Goal: Information Seeking & Learning: Find specific fact

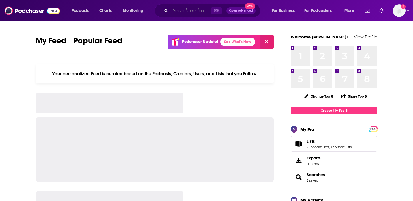
click at [187, 13] on input "Search podcasts, credits, & more..." at bounding box center [191, 10] width 41 height 9
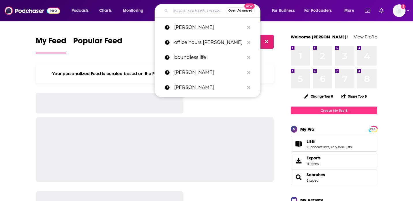
paste input "Gloria Riviera"
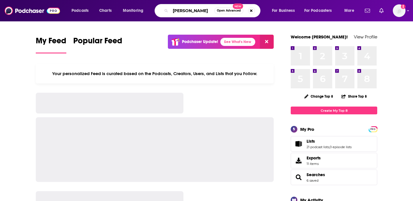
type input "Gloria Riviera"
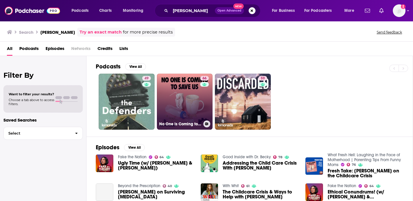
click at [183, 94] on link "66 No One is Coming to Save Us" at bounding box center [185, 102] width 56 height 56
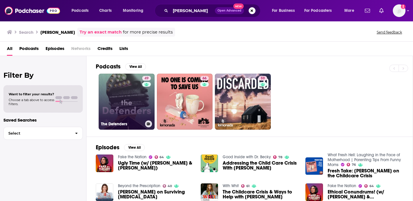
click at [137, 101] on link "49 The Defenders" at bounding box center [127, 102] width 56 height 56
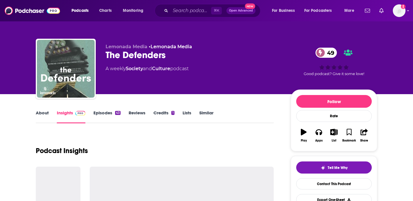
click at [42, 115] on link "About" at bounding box center [42, 116] width 13 height 13
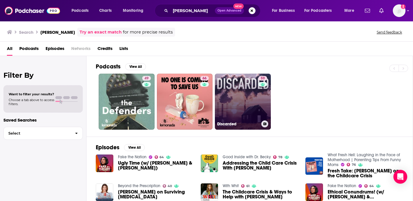
click at [247, 108] on link "59 Discarded" at bounding box center [243, 102] width 56 height 56
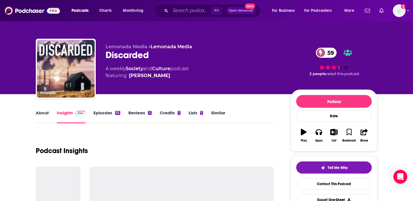
click at [42, 111] on link "About" at bounding box center [42, 116] width 13 height 13
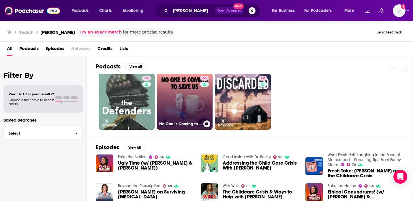
click at [193, 102] on link "66 No One is Coming to Save Us" at bounding box center [185, 102] width 56 height 56
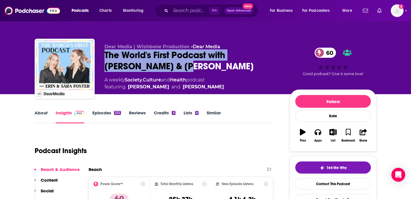
drag, startPoint x: 128, startPoint y: 64, endPoint x: 101, endPoint y: 58, distance: 28.3
click at [101, 58] on div "Dear Media | Wishbone Production • Dear Media The World's First Podcast with [P…" at bounding box center [206, 70] width 342 height 62
copy h2 "The World's First Podcast with [PERSON_NAME] & [PERSON_NAME]"
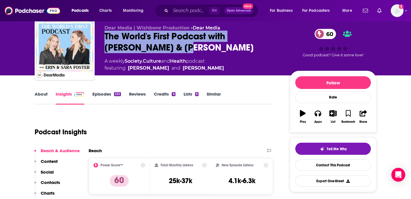
scroll to position [18, 0]
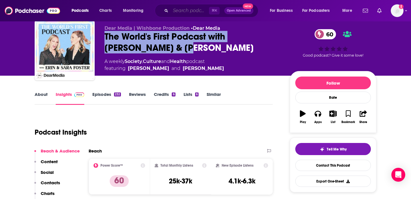
click at [179, 13] on input "Search podcasts, credits, & more..." at bounding box center [190, 10] width 38 height 9
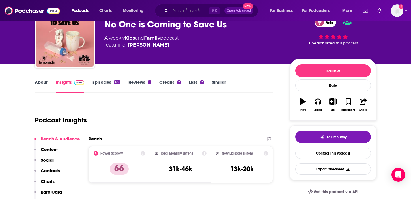
click at [176, 14] on input "Search podcasts, credits, & more..." at bounding box center [190, 10] width 38 height 9
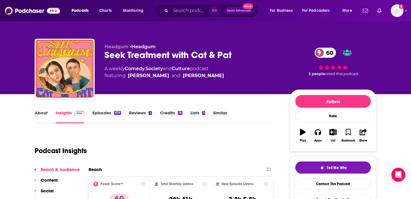
click at [39, 113] on link "About" at bounding box center [41, 116] width 13 height 13
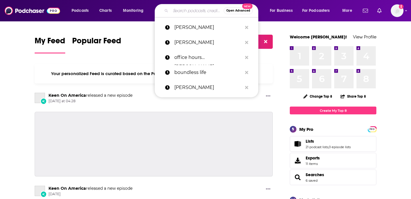
click at [185, 12] on input "Search podcasts, credits, & more..." at bounding box center [197, 10] width 53 height 9
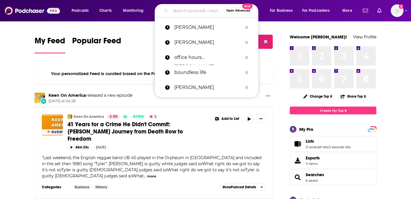
type input "H"
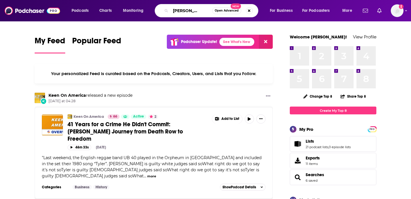
scroll to position [0, 14]
type input "The [PERSON_NAME] Podcast"
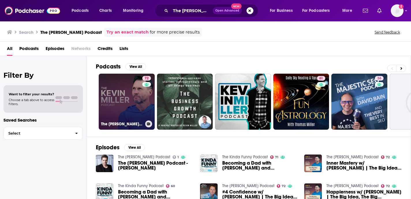
click at [136, 113] on link "72 The [PERSON_NAME] Podcast" at bounding box center [127, 102] width 56 height 56
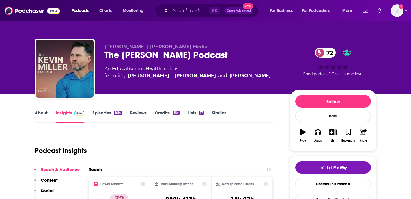
scroll to position [33, 0]
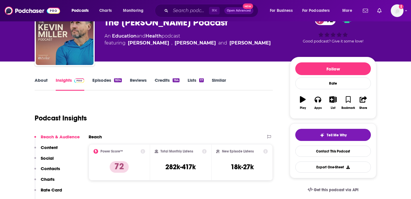
drag, startPoint x: 198, startPoint y: 165, endPoint x: 165, endPoint y: 167, distance: 33.0
click at [154, 165] on div "Total Monthly Listens 282k-417k" at bounding box center [180, 162] width 61 height 36
click at [167, 167] on h3 "282k-417k" at bounding box center [180, 167] width 30 height 9
drag, startPoint x: 196, startPoint y: 167, endPoint x: 163, endPoint y: 167, distance: 33.8
click at [162, 167] on div "Total Monthly Listens 282k-417k" at bounding box center [181, 162] width 52 height 27
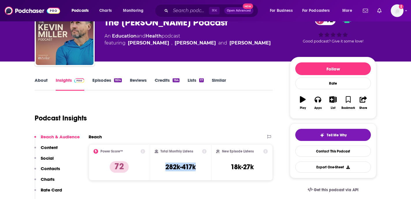
copy h3 "282k-417k"
